Goal: Information Seeking & Learning: Find contact information

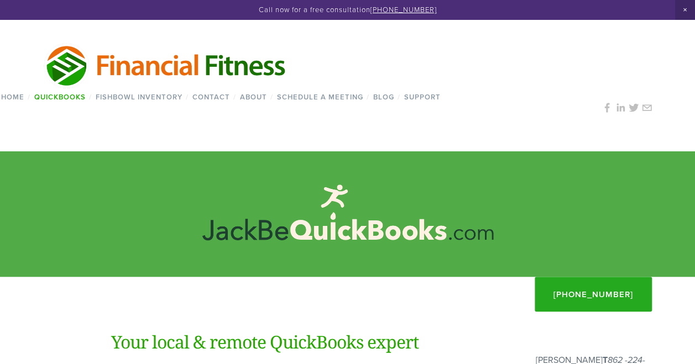
drag, startPoint x: 296, startPoint y: 68, endPoint x: 324, endPoint y: 73, distance: 28.1
click at [324, 73] on div at bounding box center [165, 65] width 331 height 48
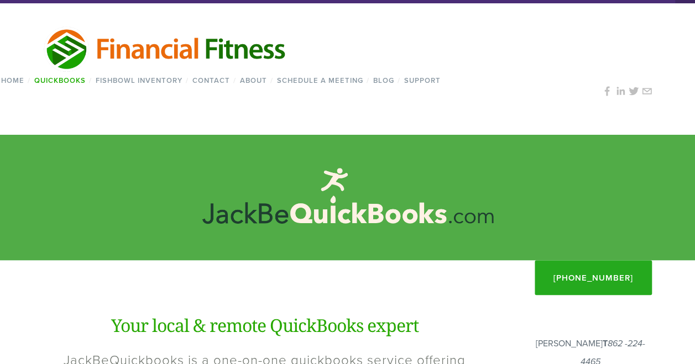
scroll to position [2, 0]
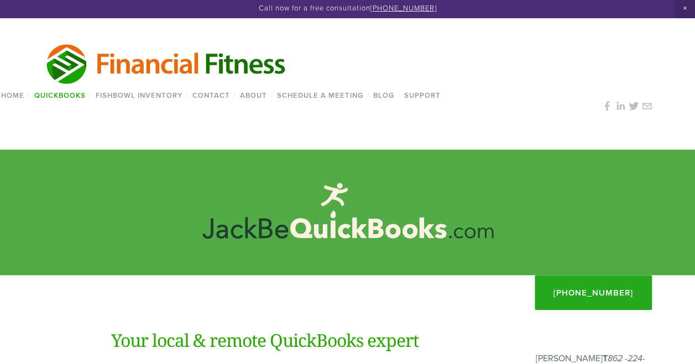
drag, startPoint x: 295, startPoint y: 66, endPoint x: 163, endPoint y: 78, distance: 132.7
click at [193, 76] on div at bounding box center [165, 64] width 331 height 48
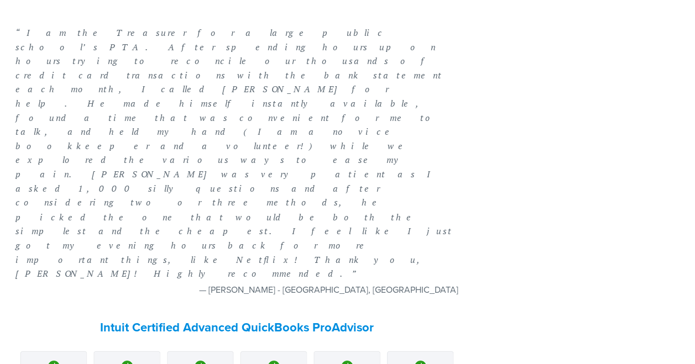
scroll to position [894, 28]
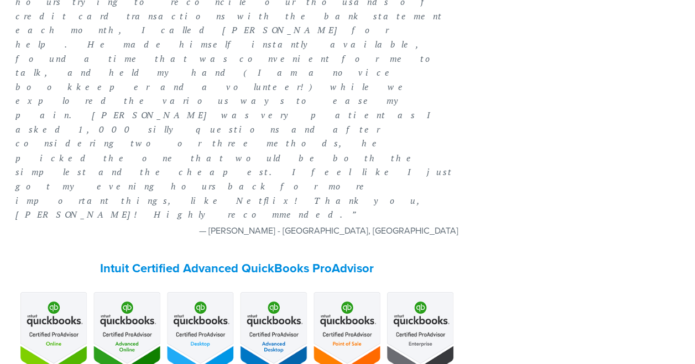
drag, startPoint x: 348, startPoint y: 315, endPoint x: 298, endPoint y: 316, distance: 49.8
copy em "862 -224-4465"
drag, startPoint x: 368, startPoint y: 332, endPoint x: 283, endPoint y: 333, distance: 84.6
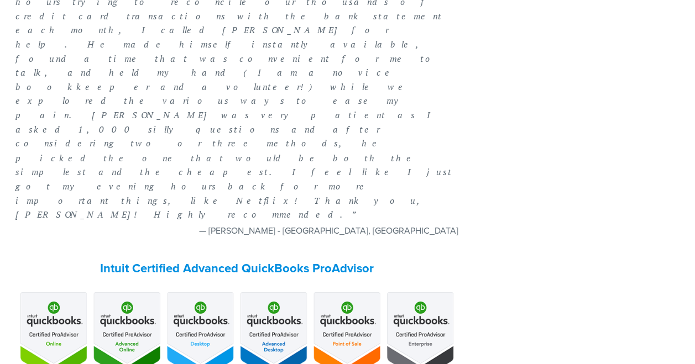
copy em "[PERSON_NAME][EMAIL_ADDRESS][DOMAIN_NAME]"
drag, startPoint x: 345, startPoint y: 297, endPoint x: 302, endPoint y: 303, distance: 43.5
copy p "[PERSON_NAME]"
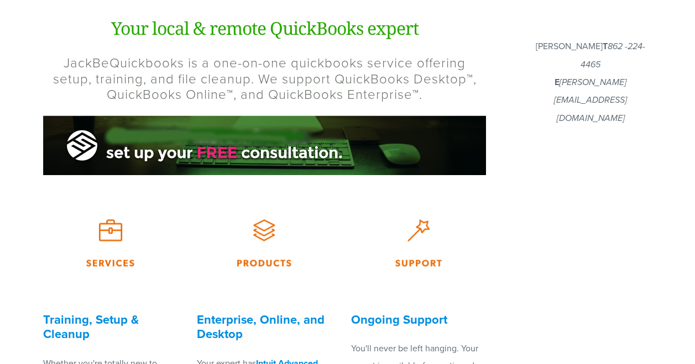
scroll to position [0, 0]
